Goal: Understand process/instructions: Learn how to perform a task or action

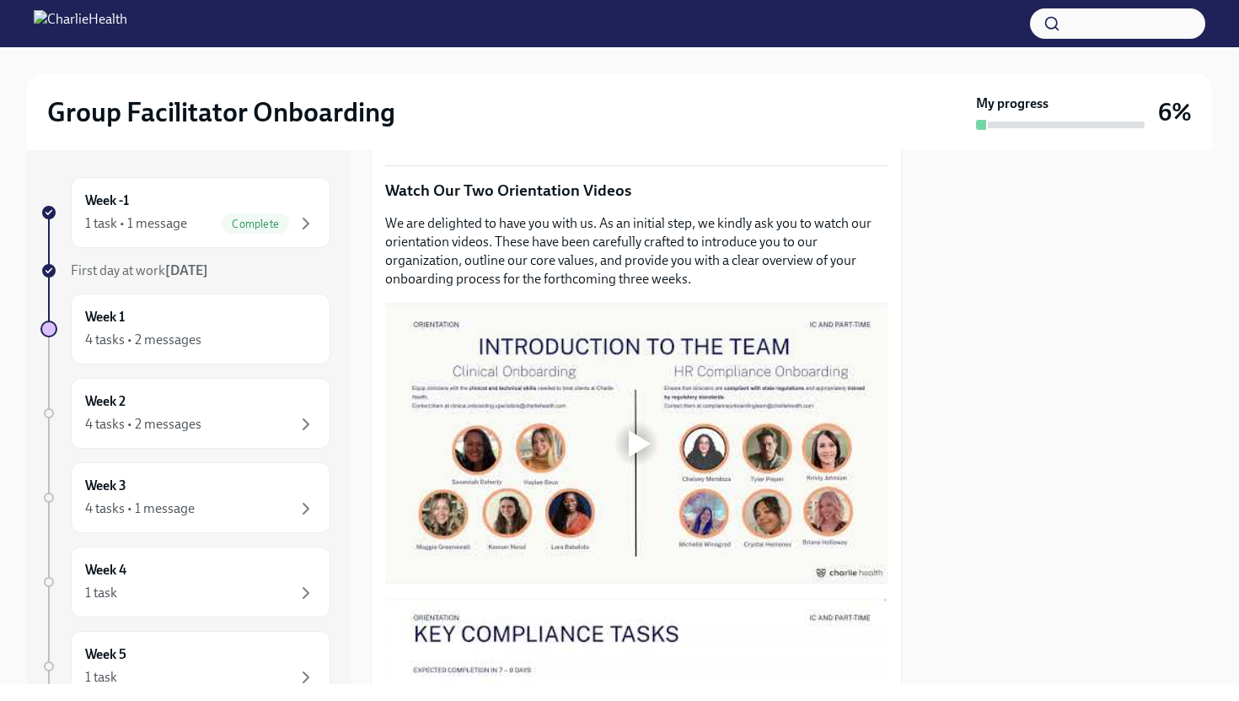
scroll to position [745, 0]
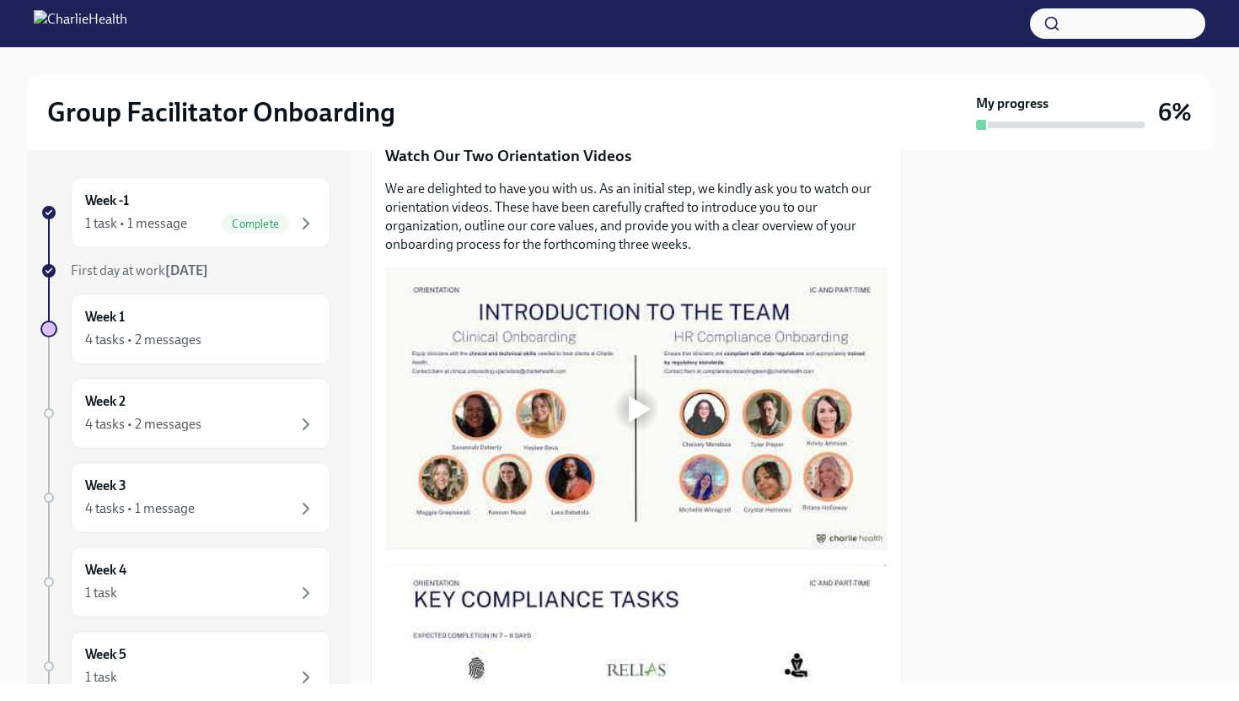
click at [623, 405] on div at bounding box center [637, 409] width 54 height 54
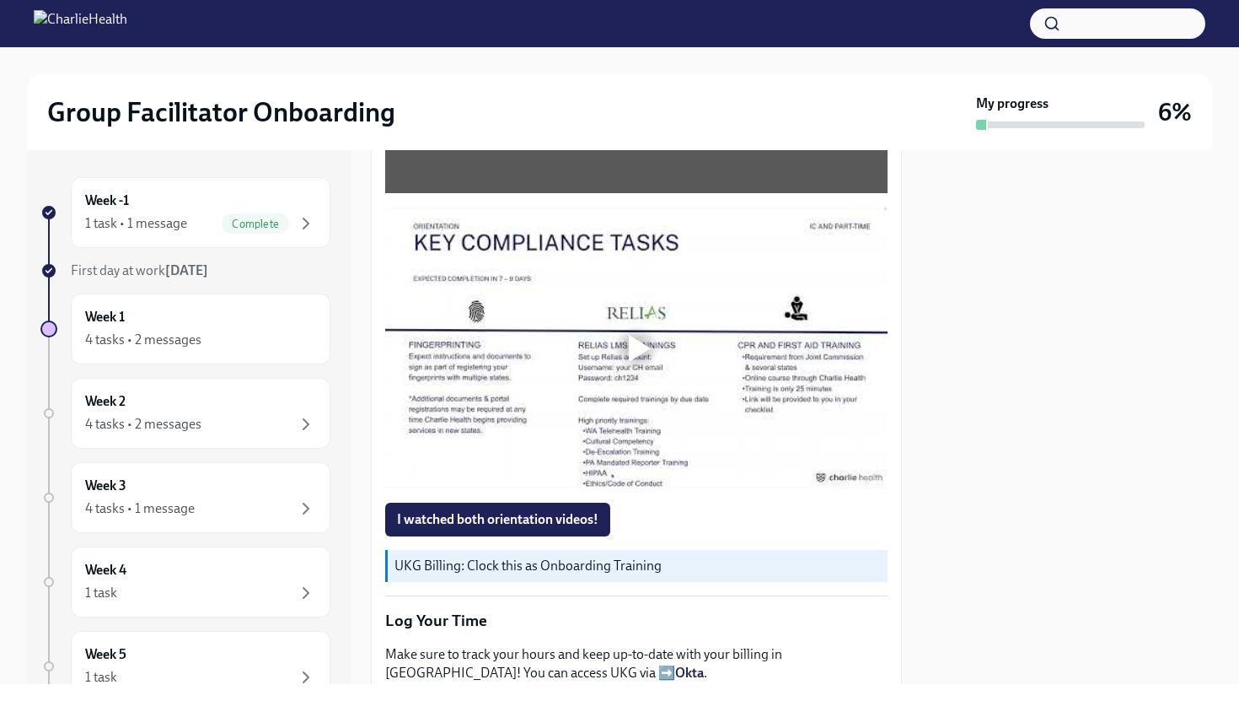
scroll to position [1094, 0]
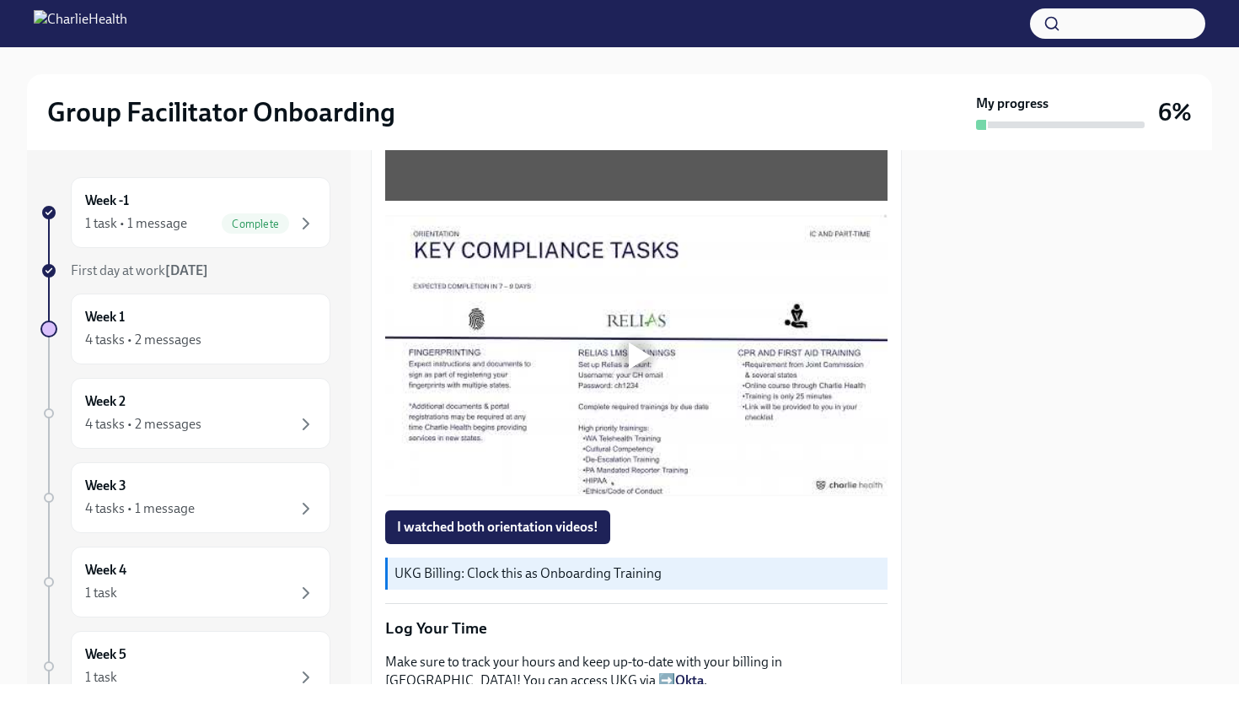
click at [636, 363] on div at bounding box center [640, 355] width 22 height 27
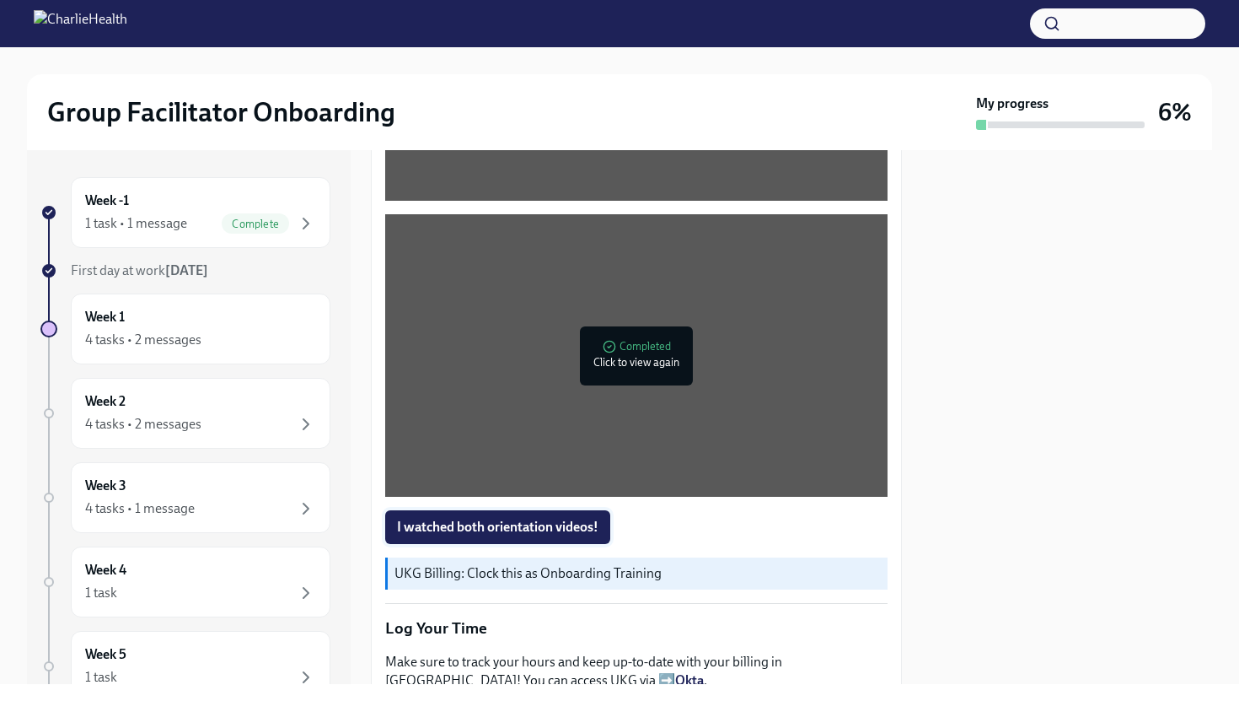
click at [562, 517] on button "I watched both orientation videos!" at bounding box center [497, 527] width 225 height 34
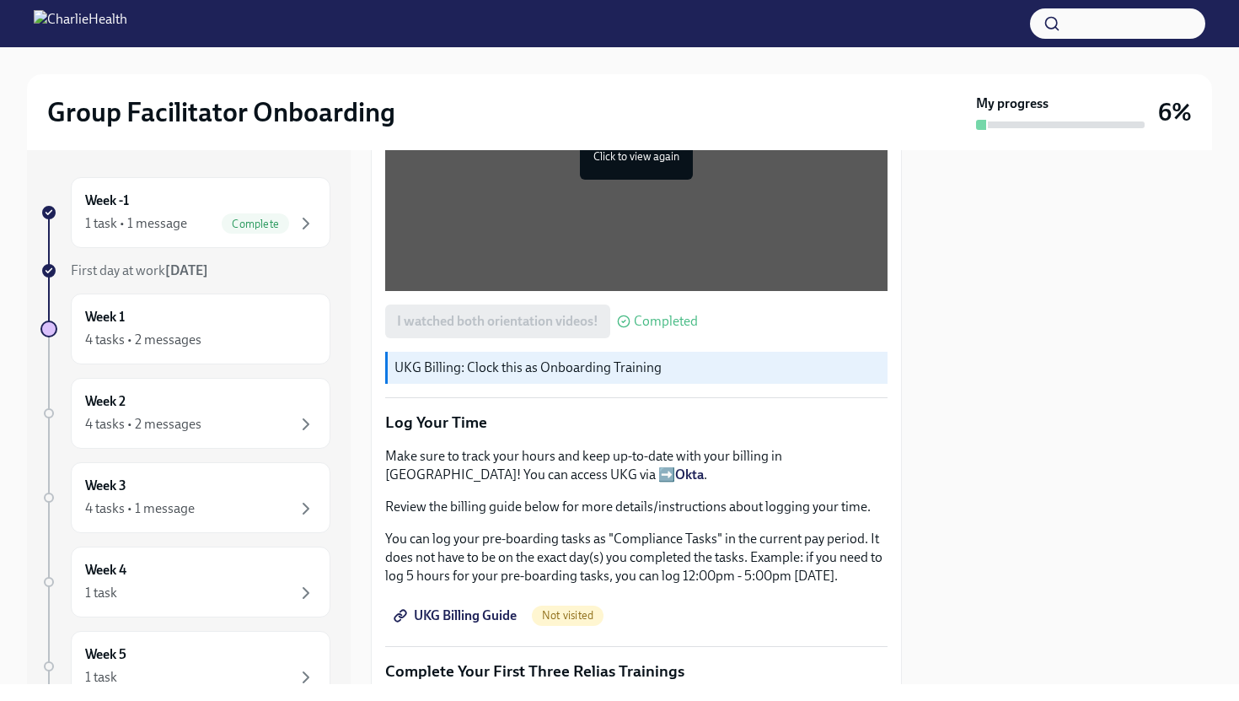
scroll to position [1363, 0]
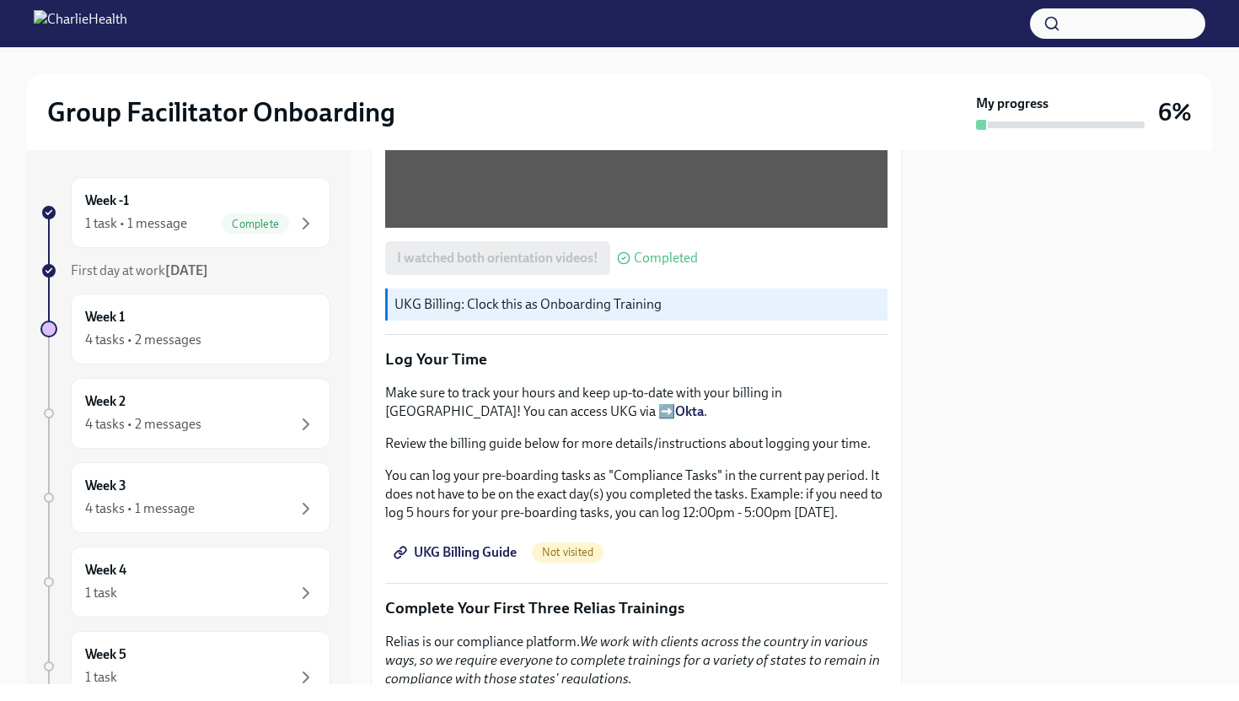
click at [497, 557] on span "UKG Billing Guide" at bounding box center [457, 552] width 120 height 17
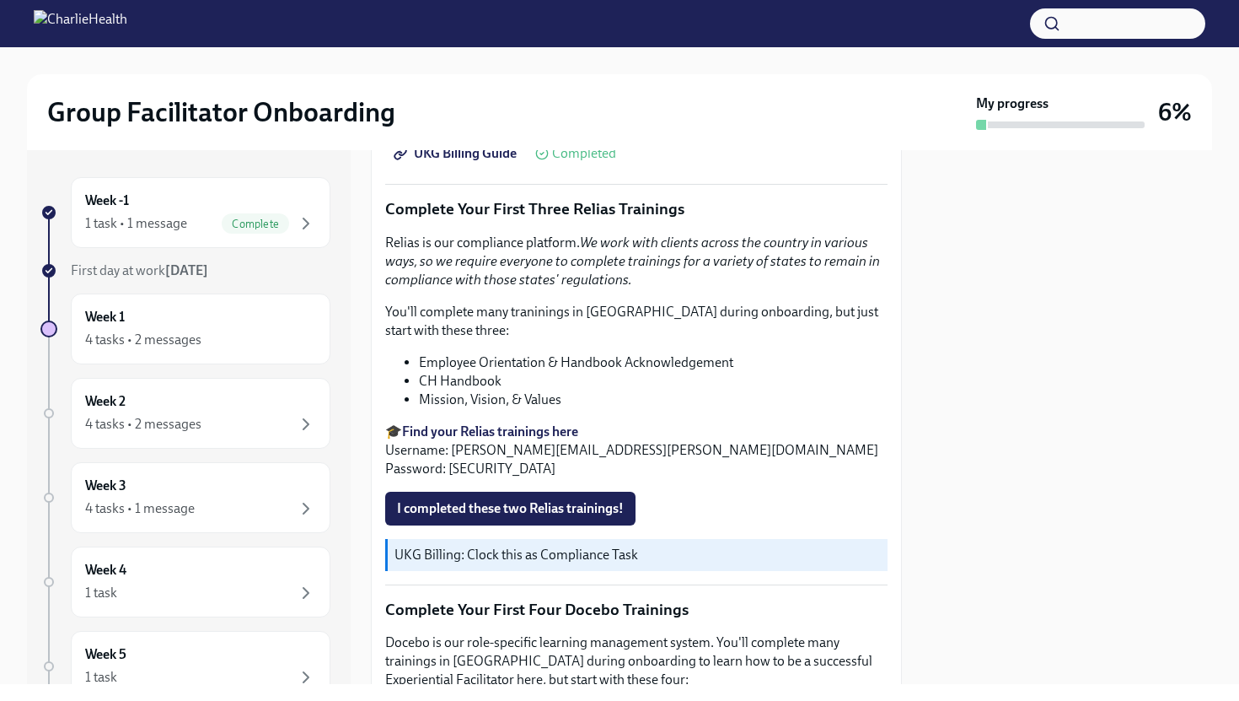
scroll to position [1755, 0]
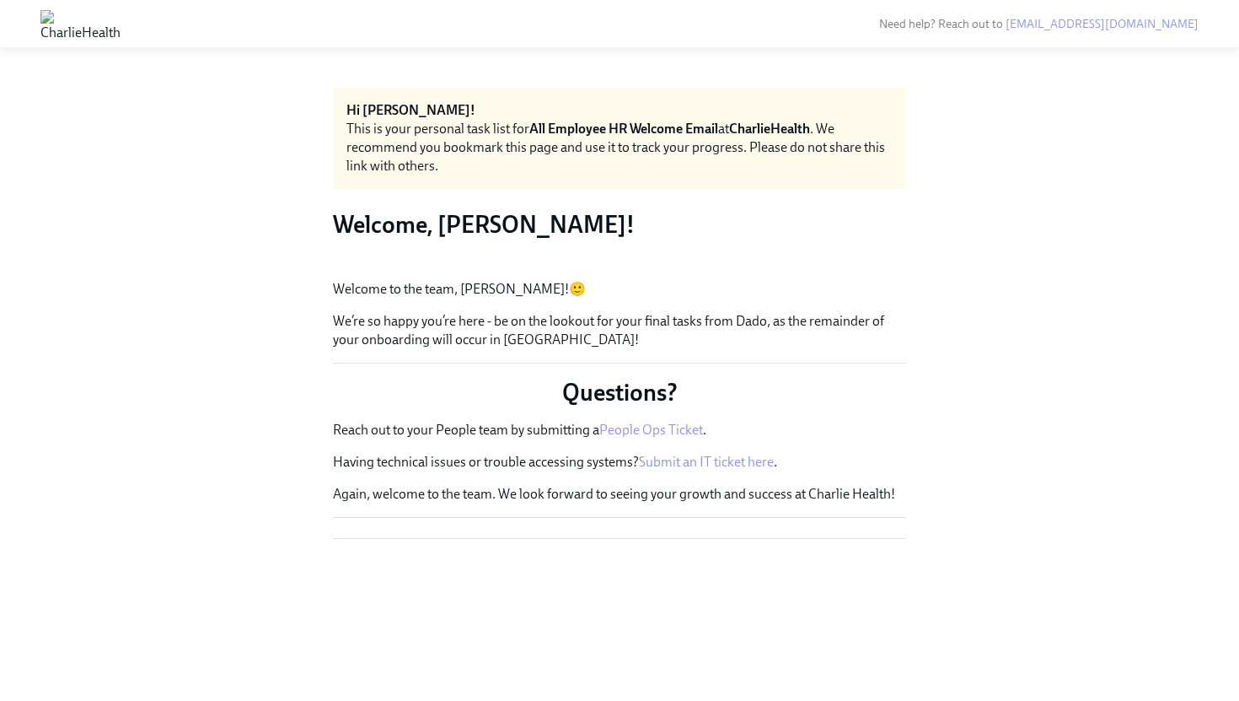
scroll to position [163, 0]
click at [121, 14] on img at bounding box center [80, 23] width 80 height 27
click at [121, 27] on img at bounding box center [80, 23] width 80 height 27
